Goal: Task Accomplishment & Management: Manage account settings

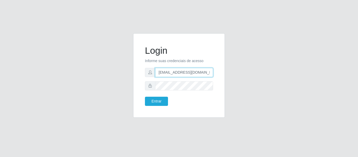
drag, startPoint x: 204, startPoint y: 71, endPoint x: 128, endPoint y: 71, distance: 76.2
click at [128, 71] on div "Login Informe suas credenciais de acesso [EMAIL_ADDRESS][DOMAIN_NAME] Entrar" at bounding box center [179, 78] width 299 height 91
type input "c"
type input "a"
drag, startPoint x: 186, startPoint y: 71, endPoint x: 142, endPoint y: 70, distance: 43.8
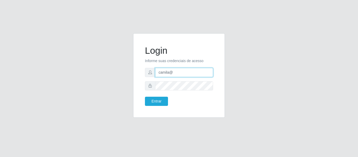
click at [142, 70] on div "Login Informe suas credenciais de acesso camila@ Entrar" at bounding box center [179, 75] width 79 height 71
paste input "ajuba"
type input "camila@ajuba"
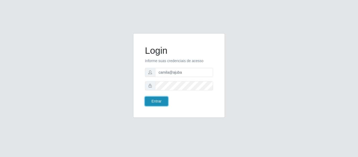
click at [160, 99] on button "Entrar" at bounding box center [156, 101] width 23 height 9
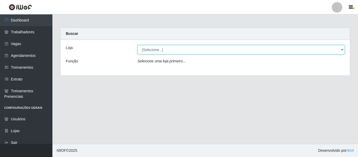
click at [181, 50] on select "[Selecione...] Ajubá Mercado" at bounding box center [240, 49] width 207 height 9
select select "402"
click at [137, 45] on select "[Selecione...] Ajubá Mercado" at bounding box center [240, 49] width 207 height 9
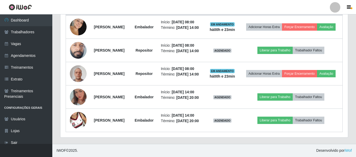
scroll to position [261, 0]
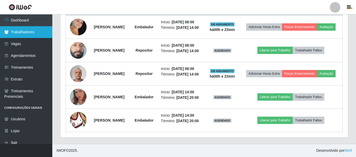
click at [40, 35] on link "Trabalhadores" at bounding box center [26, 32] width 52 height 12
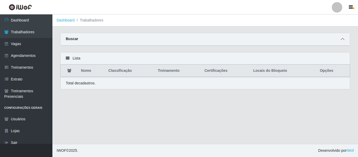
click at [341, 38] on icon at bounding box center [342, 39] width 4 height 4
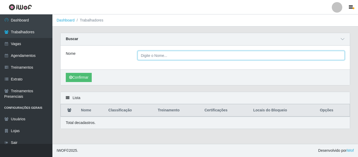
click at [183, 56] on input "Nome" at bounding box center [240, 55] width 207 height 9
type input "[PERSON_NAME]"
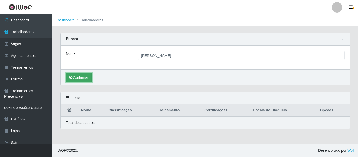
click at [73, 81] on button "Confirmar" at bounding box center [79, 77] width 26 height 9
click at [77, 79] on button "Confirmar" at bounding box center [79, 77] width 26 height 9
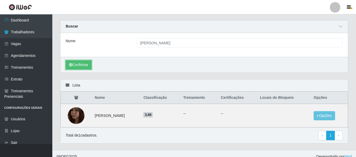
scroll to position [19, 0]
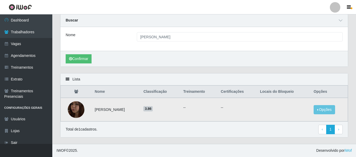
click at [73, 109] on img at bounding box center [76, 110] width 17 height 30
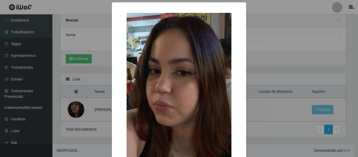
click at [74, 109] on div "× OK Cancel" at bounding box center [179, 78] width 358 height 157
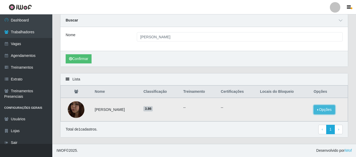
click at [329, 111] on button "Opções" at bounding box center [324, 109] width 21 height 9
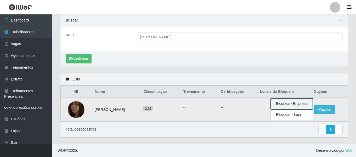
click at [300, 102] on button "Bloquear - Empresa" at bounding box center [292, 103] width 42 height 11
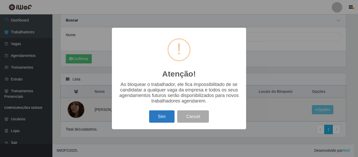
click at [170, 120] on button "Sim" at bounding box center [161, 116] width 25 height 12
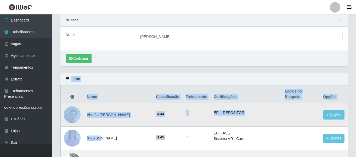
drag, startPoint x: 60, startPoint y: 68, endPoint x: 95, endPoint y: 108, distance: 53.1
click at [84, 57] on button "Confirmar" at bounding box center [79, 58] width 26 height 9
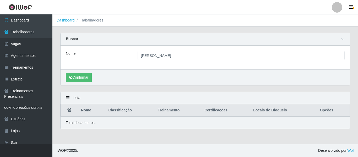
click at [146, 64] on div "Nome [PERSON_NAME]" at bounding box center [204, 58] width 289 height 24
